Goal: Transaction & Acquisition: Download file/media

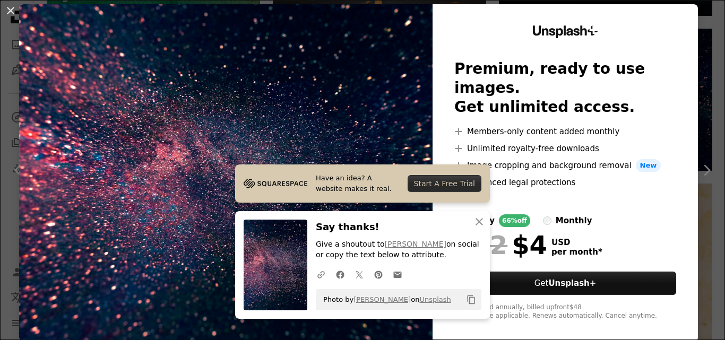
scroll to position [32, 0]
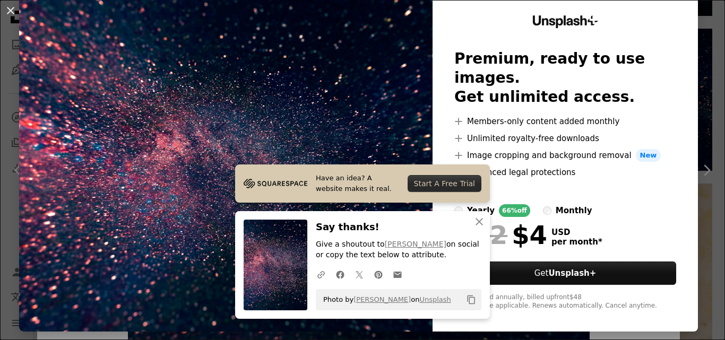
click at [330, 70] on img at bounding box center [226, 163] width 414 height 338
click at [476, 219] on icon "button" at bounding box center [479, 221] width 7 height 7
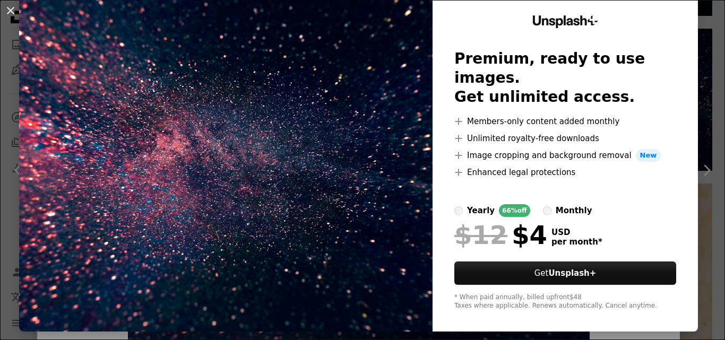
click at [263, 166] on img at bounding box center [226, 163] width 414 height 338
click at [263, 165] on img at bounding box center [226, 163] width 414 height 338
